Goal: Navigation & Orientation: Find specific page/section

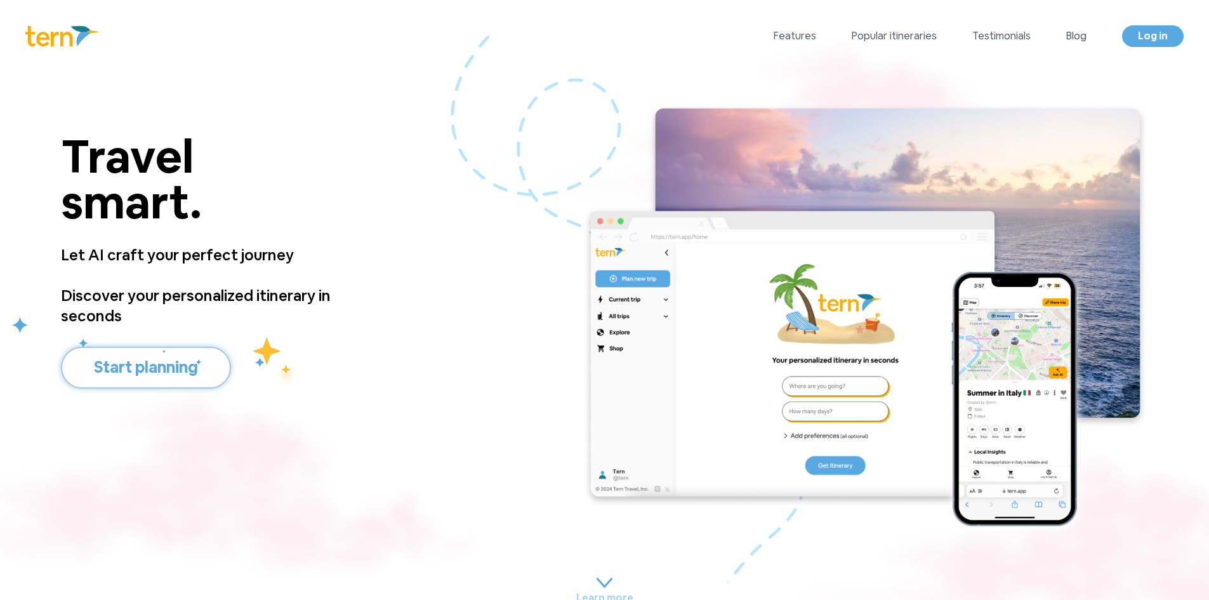
click at [154, 364] on button "Start planning" at bounding box center [146, 368] width 170 height 42
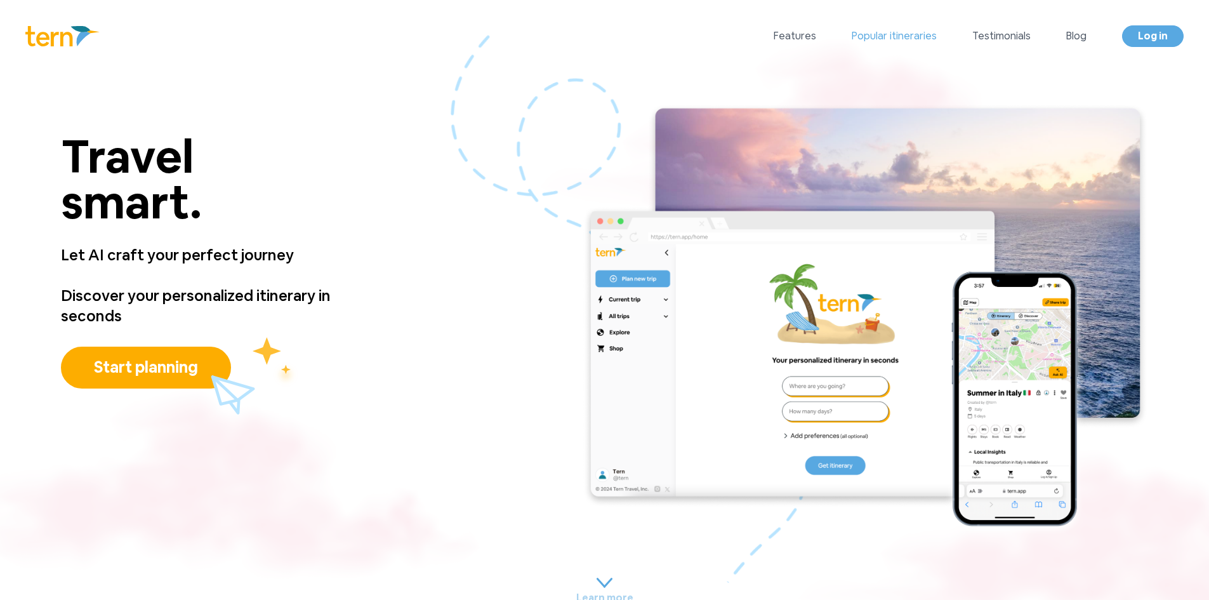
click at [896, 40] on link "Popular itineraries" at bounding box center [894, 36] width 85 height 15
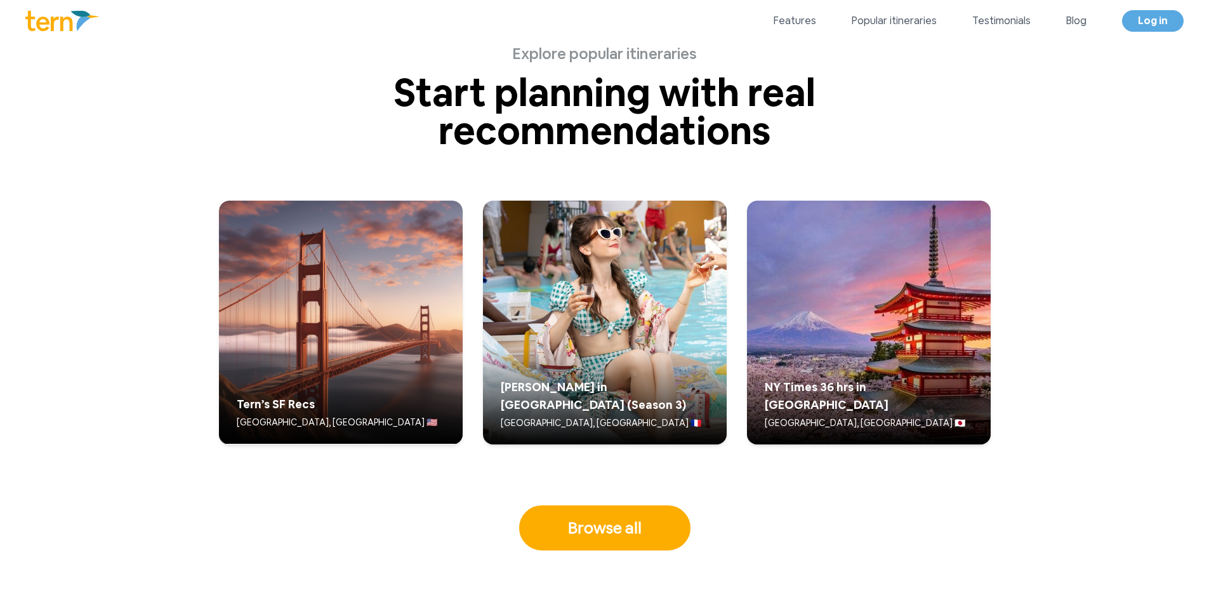
scroll to position [3254, 0]
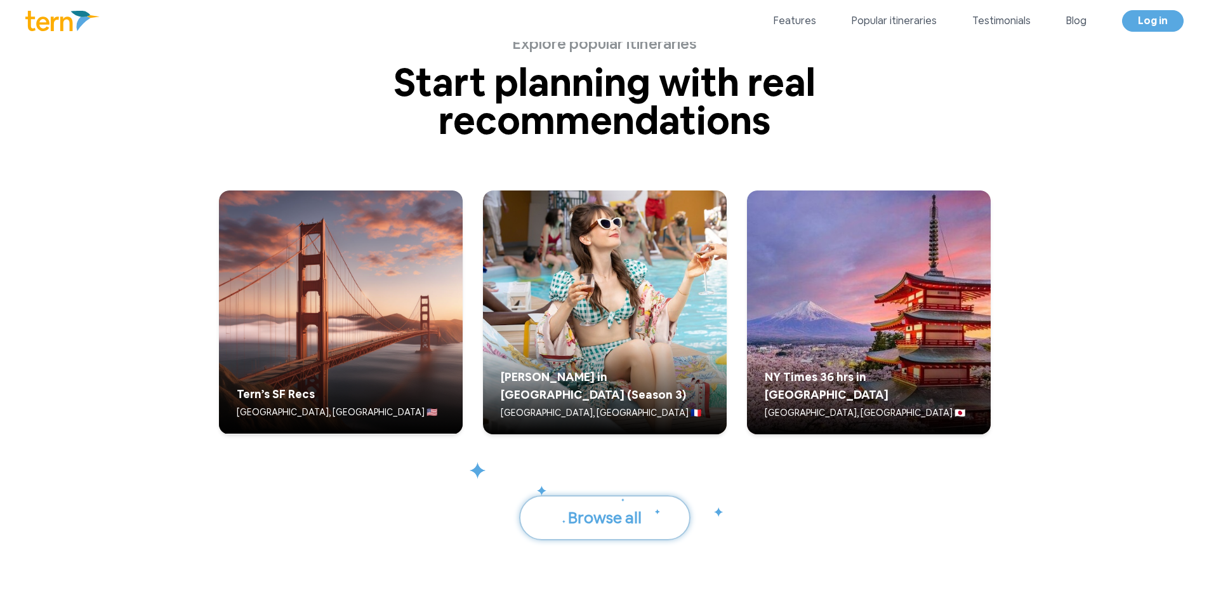
click at [610, 517] on button "Browse all" at bounding box center [604, 518] width 171 height 46
